Goal: Navigation & Orientation: Understand site structure

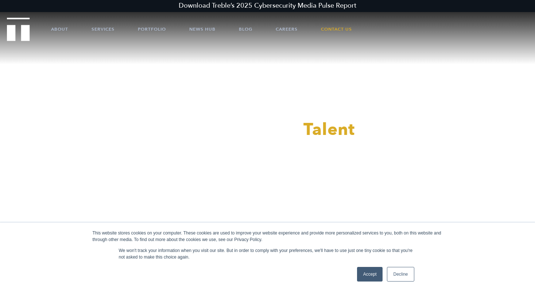
click at [405, 273] on link "Decline" at bounding box center [400, 274] width 27 height 15
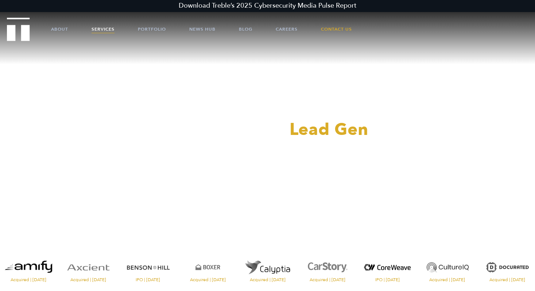
click at [102, 29] on link "Services" at bounding box center [103, 29] width 23 height 22
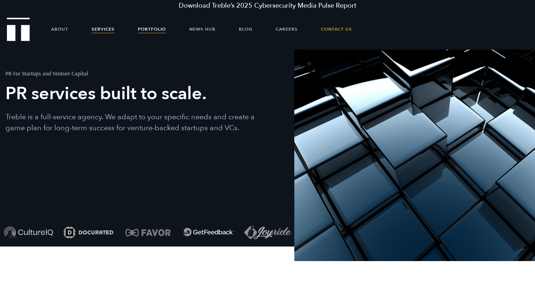
click at [150, 24] on link "Portfolio" at bounding box center [152, 29] width 28 height 22
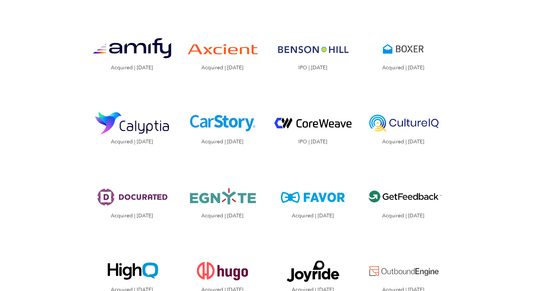
scroll to position [762, 0]
